Goal: Task Accomplishment & Management: Use online tool/utility

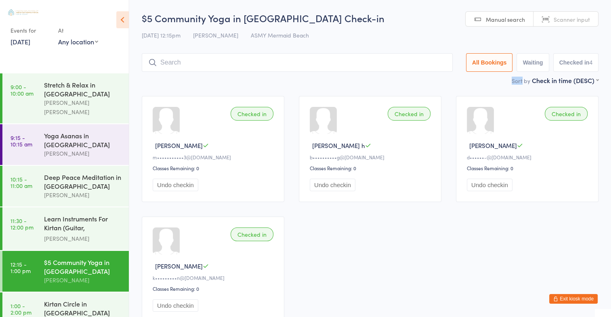
click at [443, 77] on div "Sort by Check in time (DESC) First name (ASC) First name (DESC) Last name (ASC)…" at bounding box center [370, 80] width 457 height 9
click at [178, 59] on input "search" at bounding box center [297, 62] width 311 height 19
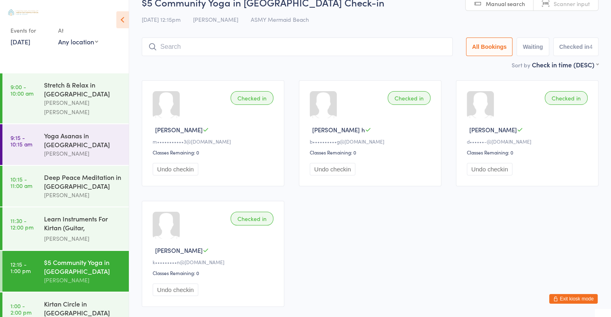
scroll to position [53, 0]
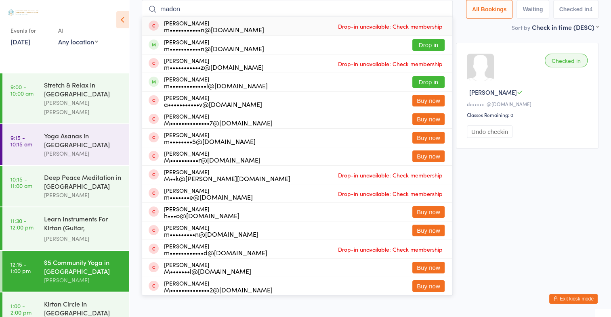
type input "madon"
click at [178, 59] on div "[PERSON_NAME] m•••••••••••z@[DOMAIN_NAME]" at bounding box center [214, 63] width 100 height 13
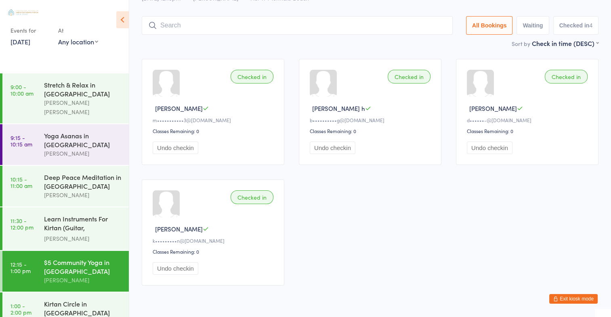
scroll to position [0, 0]
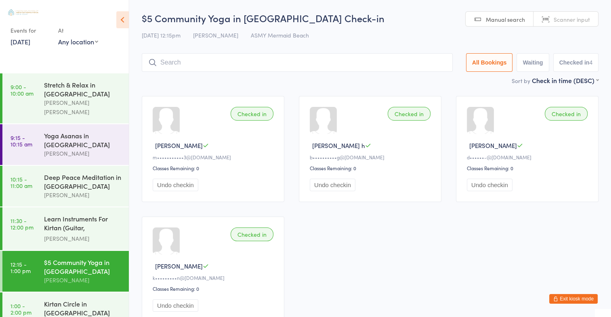
click at [518, 20] on span "Manual search" at bounding box center [505, 19] width 39 height 8
click at [166, 69] on input "search" at bounding box center [297, 62] width 311 height 19
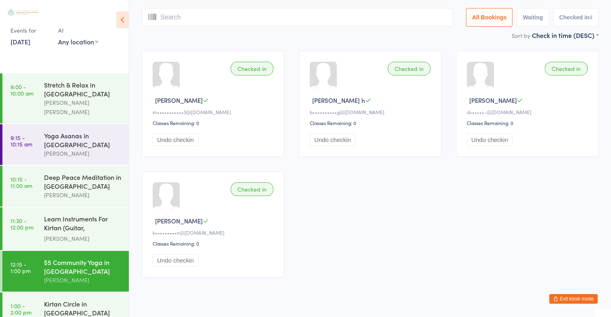
type input "m"
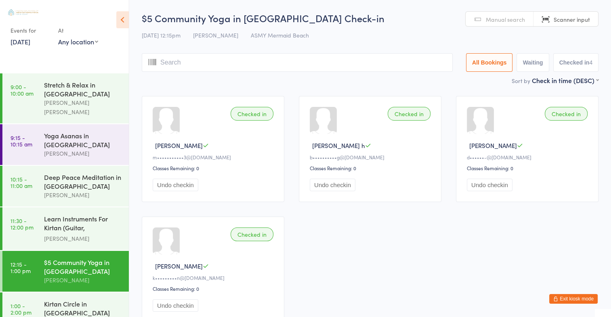
type input "a"
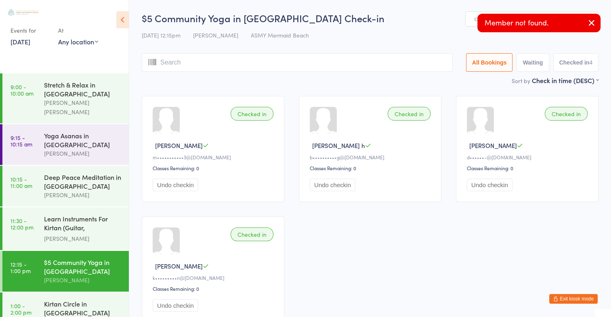
click at [173, 61] on input "search" at bounding box center [297, 62] width 311 height 19
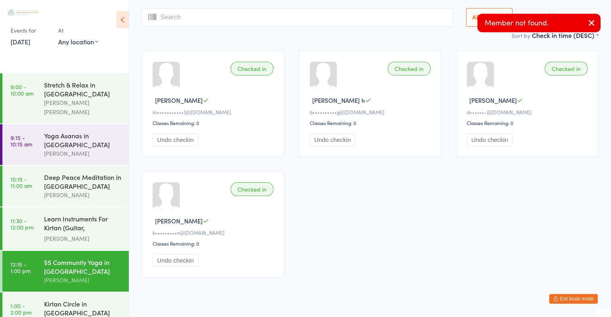
scroll to position [53, 0]
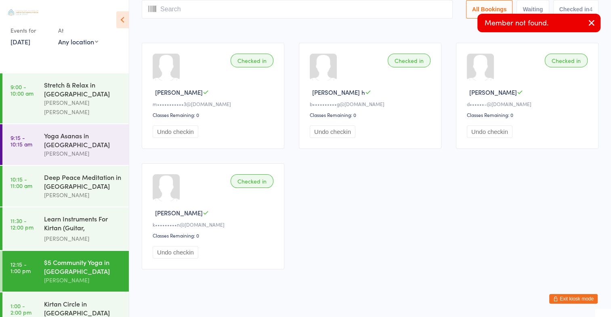
type input "m"
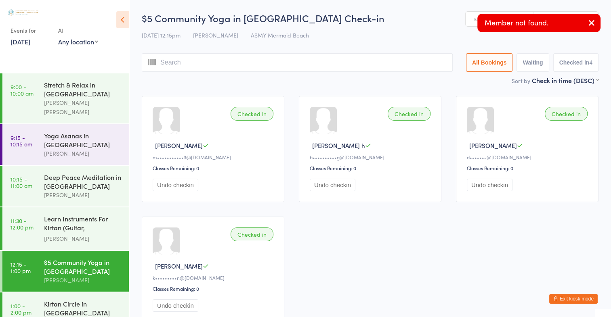
type input "m"
type input "ad"
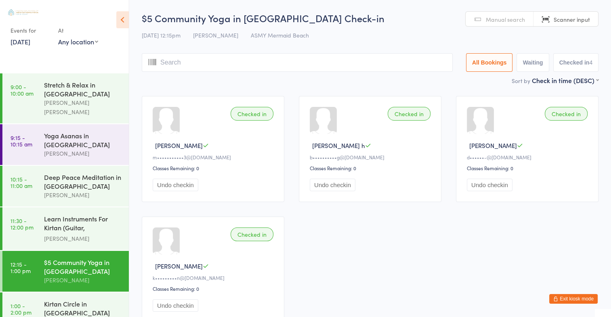
click at [497, 22] on span "Manual search" at bounding box center [505, 19] width 39 height 8
click at [170, 59] on input "search" at bounding box center [297, 62] width 311 height 19
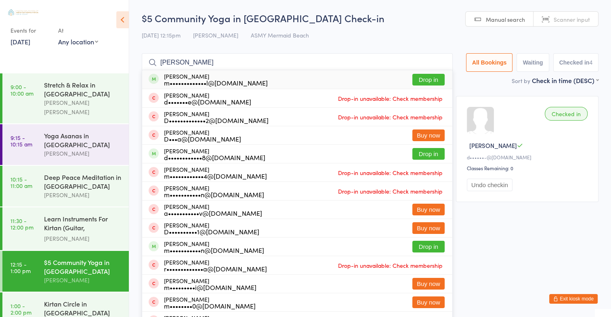
type input "[PERSON_NAME]"
click at [435, 77] on button "Drop in" at bounding box center [428, 80] width 32 height 12
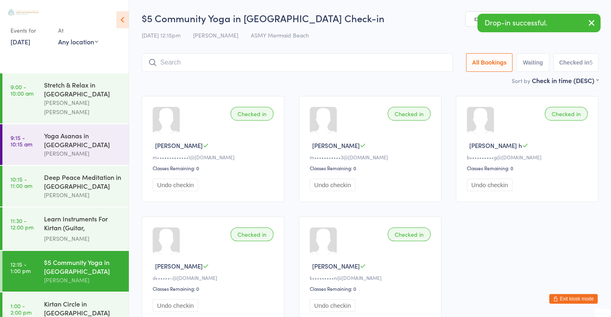
click at [163, 63] on input "search" at bounding box center [297, 62] width 311 height 19
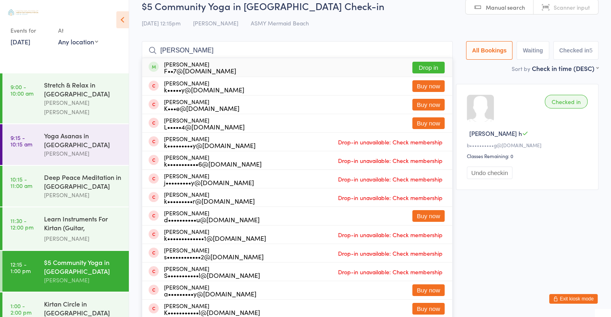
type input "[PERSON_NAME]"
click at [426, 67] on button "Drop in" at bounding box center [428, 68] width 32 height 12
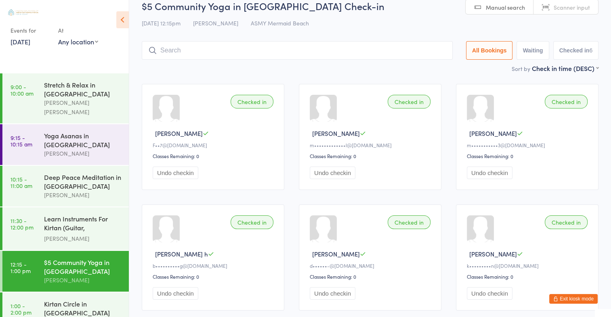
click at [520, 7] on span "Manual search" at bounding box center [505, 7] width 39 height 8
click at [184, 48] on input "search" at bounding box center [297, 50] width 311 height 19
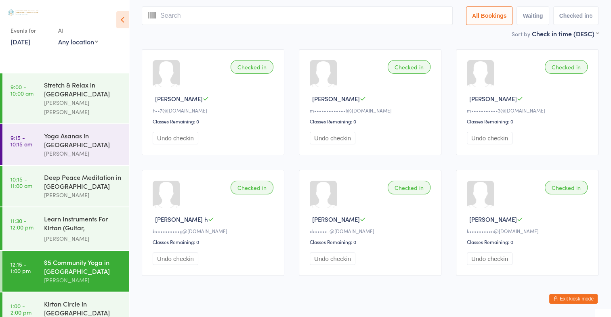
type input "m"
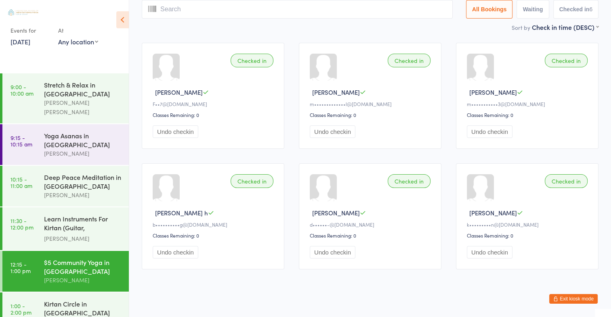
scroll to position [0, 0]
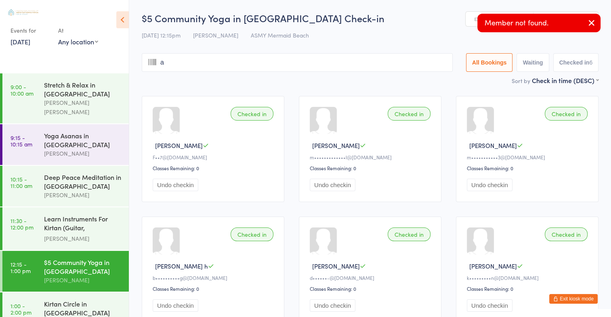
type input "ad"
click at [591, 25] on icon "button" at bounding box center [592, 23] width 10 height 10
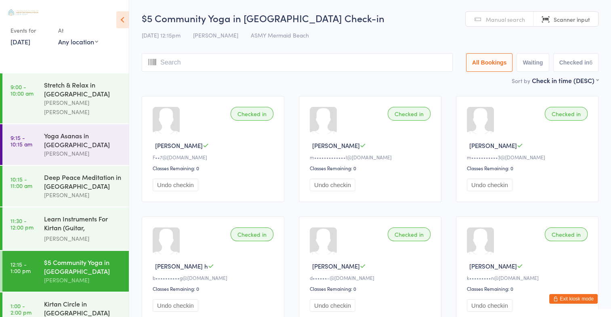
click at [515, 18] on span "Manual search" at bounding box center [505, 19] width 39 height 8
click at [268, 61] on input "search" at bounding box center [297, 62] width 311 height 19
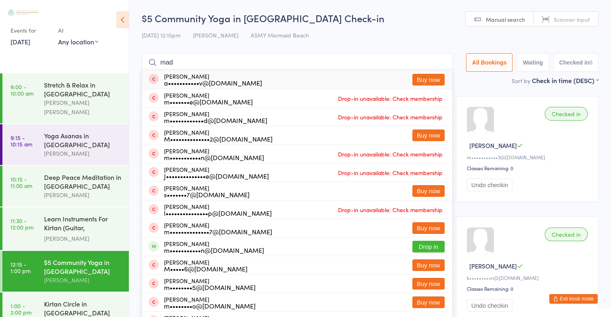
type input "mad"
click at [578, 19] on span "Scanner input" at bounding box center [571, 19] width 36 height 8
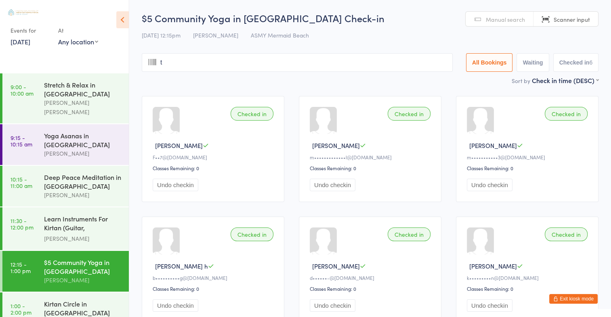
type input "th"
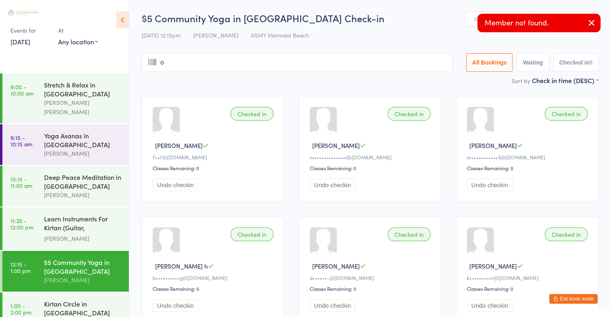
type input "om"
type input "a"
type input "s"
click at [591, 22] on icon "button" at bounding box center [592, 23] width 10 height 10
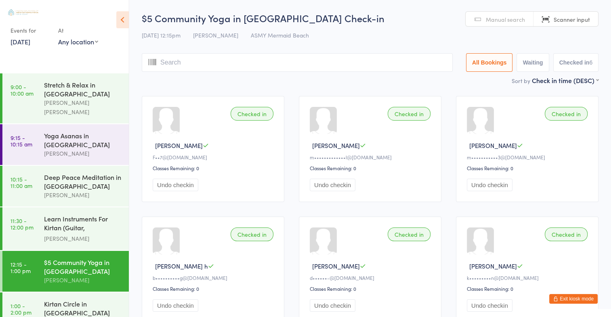
click at [520, 20] on span "Manual search" at bounding box center [505, 19] width 39 height 8
click at [234, 64] on input "search" at bounding box center [297, 62] width 311 height 19
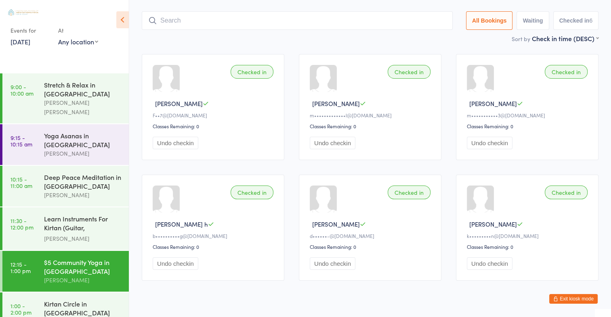
scroll to position [53, 0]
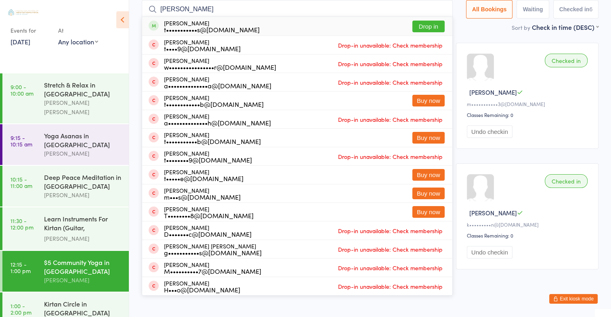
type input "[PERSON_NAME]"
click at [429, 24] on button "Drop in" at bounding box center [428, 27] width 32 height 12
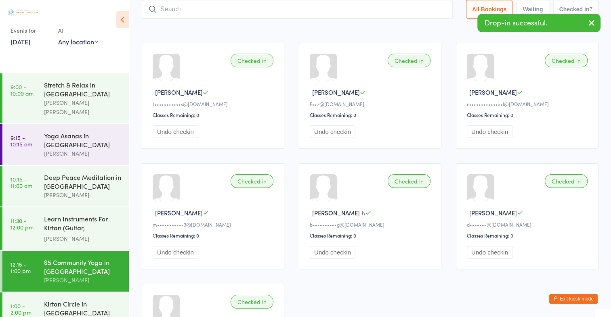
click at [458, 29] on div "Sort by Check in time (DESC) First name (ASC) First name (DESC) Last name (ASC)…" at bounding box center [370, 27] width 457 height 9
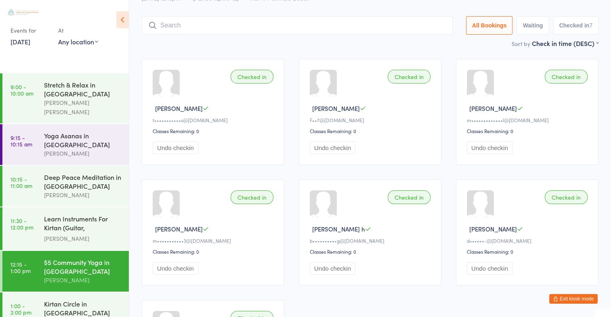
scroll to position [0, 0]
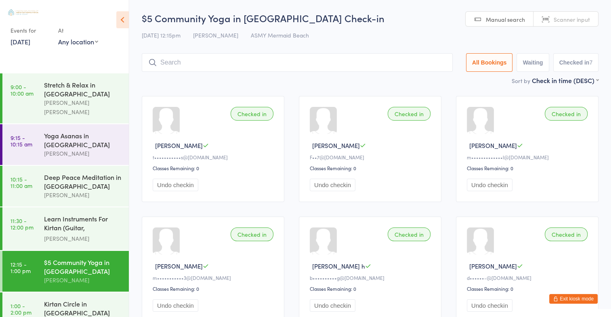
click at [253, 62] on input "search" at bounding box center [297, 62] width 311 height 19
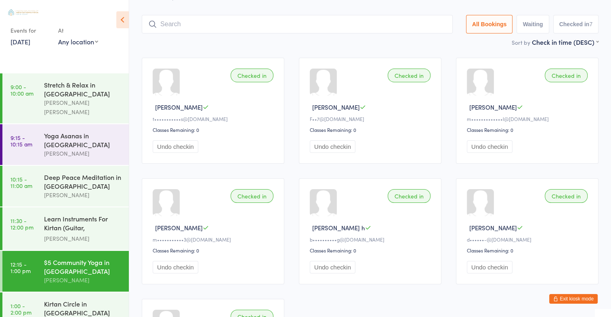
scroll to position [53, 0]
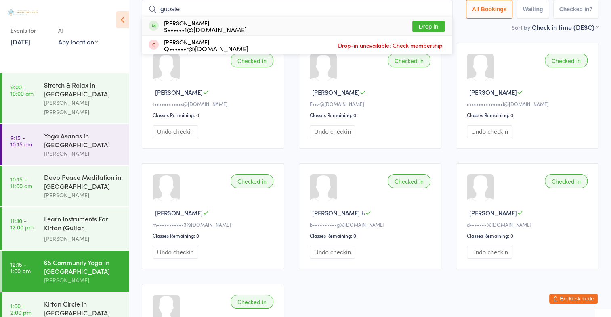
type input "guoste"
click at [427, 24] on button "Drop in" at bounding box center [428, 27] width 32 height 12
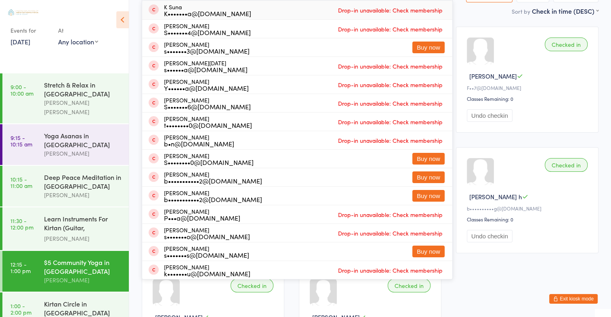
scroll to position [0, 0]
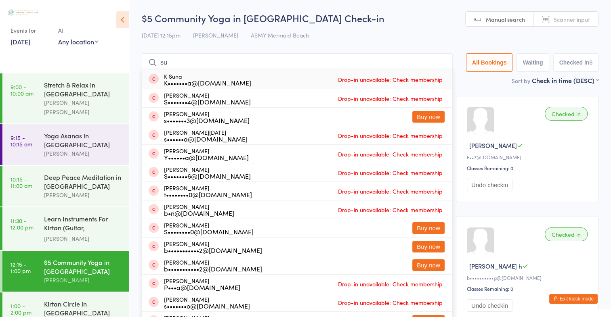
click at [171, 61] on input "su" at bounding box center [297, 62] width 311 height 19
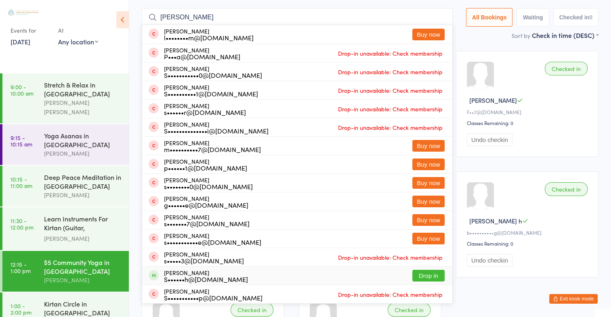
type input "[PERSON_NAME]"
click at [432, 276] on button "Drop in" at bounding box center [428, 276] width 32 height 12
